Goal: Use online tool/utility: Utilize a website feature to perform a specific function

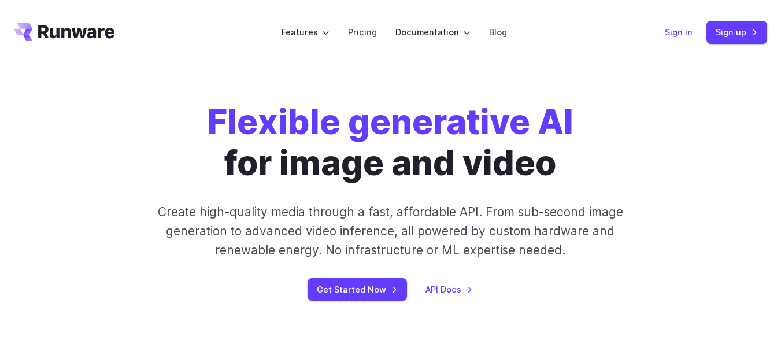
click at [684, 38] on link "Sign in" at bounding box center [679, 31] width 28 height 13
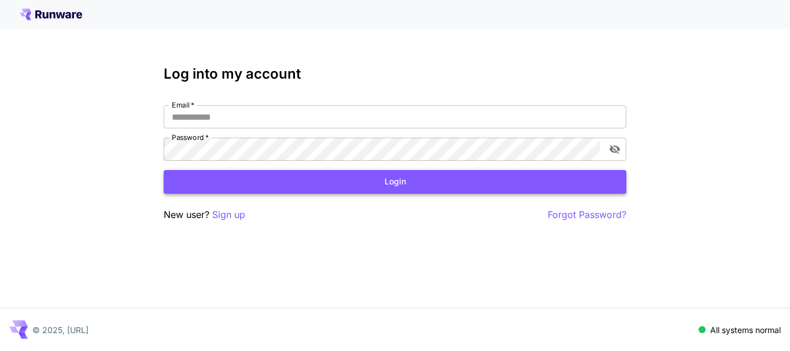
type input "**********"
click at [264, 190] on button "Login" at bounding box center [395, 182] width 463 height 24
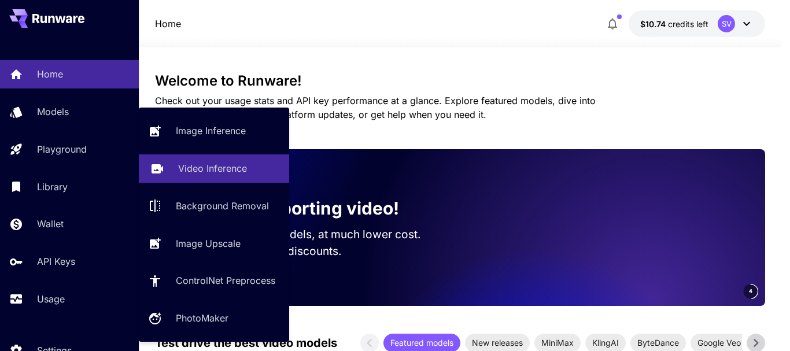
click at [183, 169] on p "Video Inference" at bounding box center [212, 168] width 69 height 14
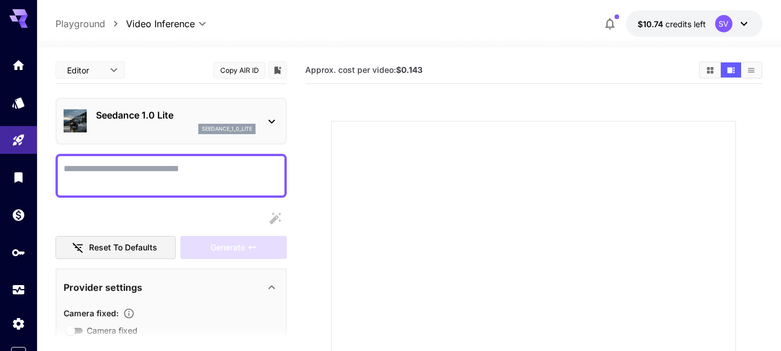
click at [249, 122] on div "Seedance 1.0 Lite seedance_1_0_lite" at bounding box center [176, 121] width 160 height 26
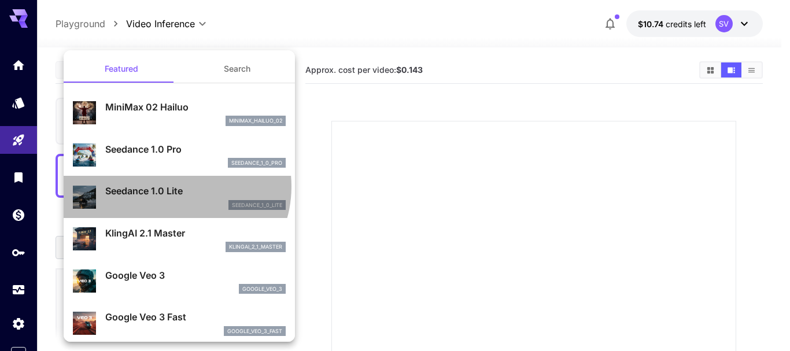
click at [173, 186] on p "Seedance 1.0 Lite" at bounding box center [195, 191] width 180 height 14
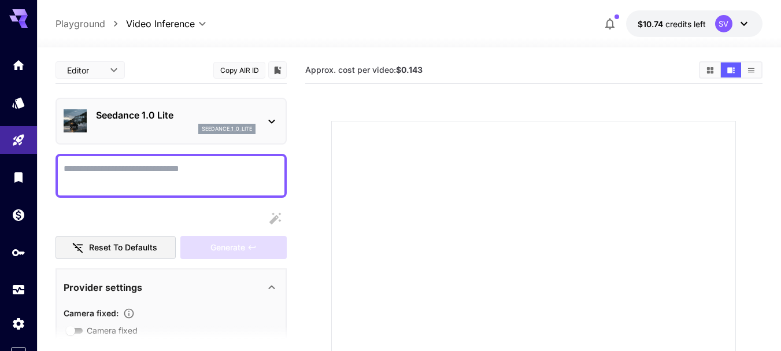
click at [253, 127] on div "seedance_1_0_lite" at bounding box center [226, 129] width 57 height 10
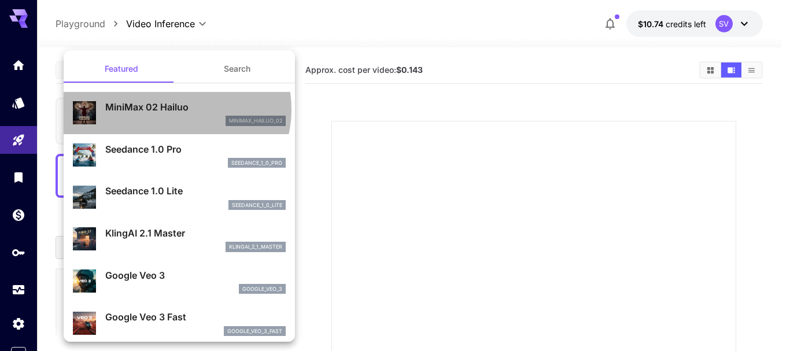
click at [176, 109] on p "MiniMax 02 Hailuo" at bounding box center [195, 107] width 180 height 14
type input "**********"
type input "***"
type input "*"
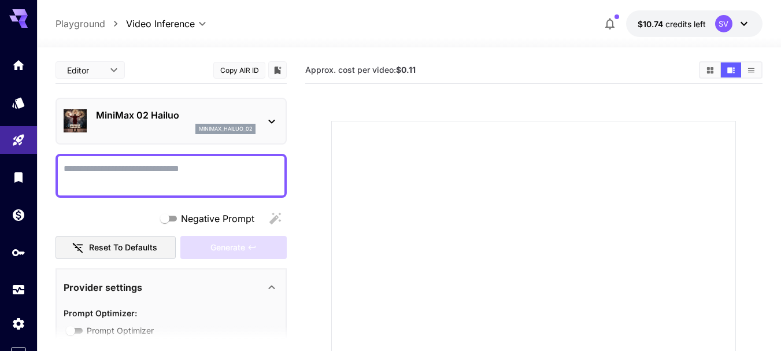
click at [189, 125] on div "minimax_hailuo_02" at bounding box center [176, 129] width 160 height 10
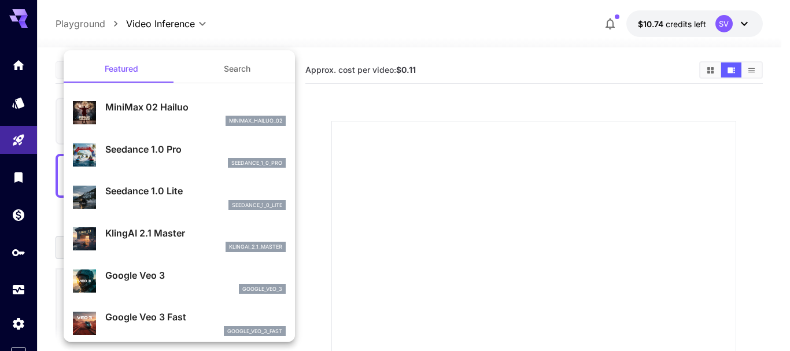
click at [409, 71] on div at bounding box center [395, 175] width 790 height 351
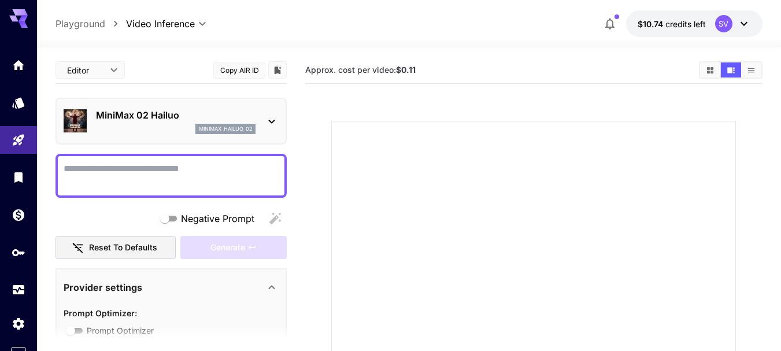
click at [409, 71] on div at bounding box center [390, 175] width 781 height 351
click at [409, 71] on b "$0.11" at bounding box center [406, 70] width 20 height 10
click at [410, 73] on b "$0.11" at bounding box center [406, 70] width 20 height 10
